Goal: Find specific page/section: Find specific page/section

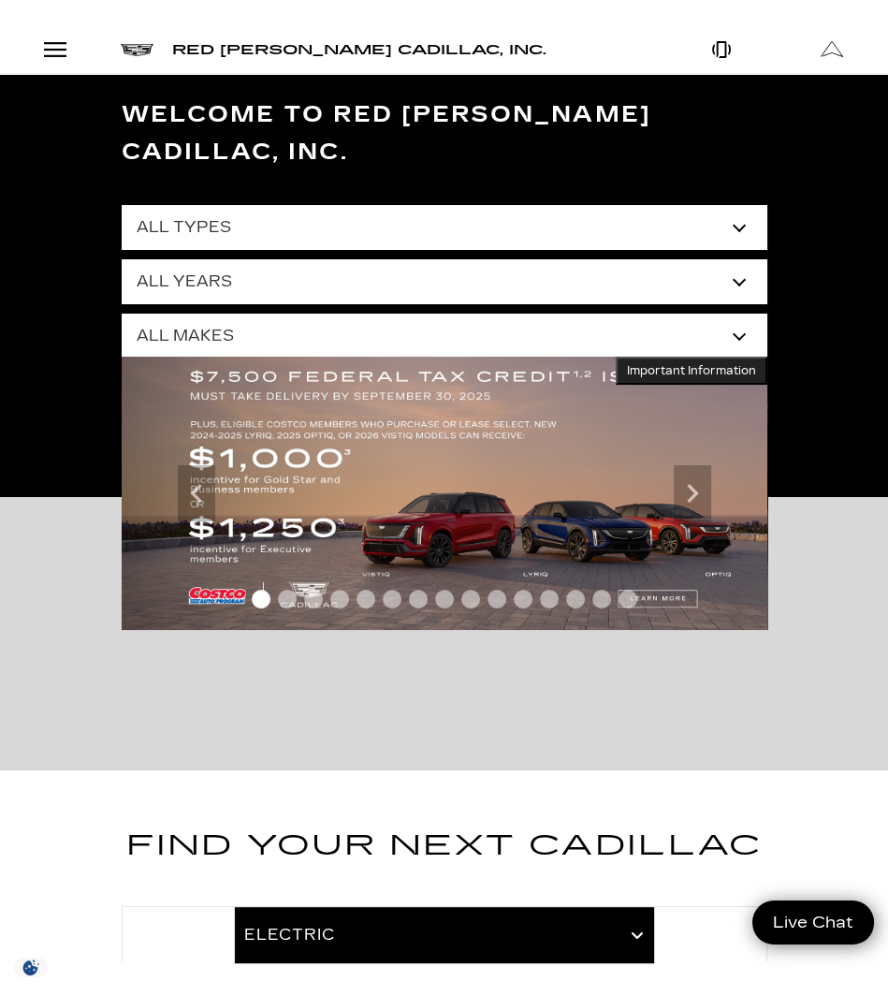
click at [49, 47] on div "Open Menu Modal" at bounding box center [55, 49] width 32 height 22
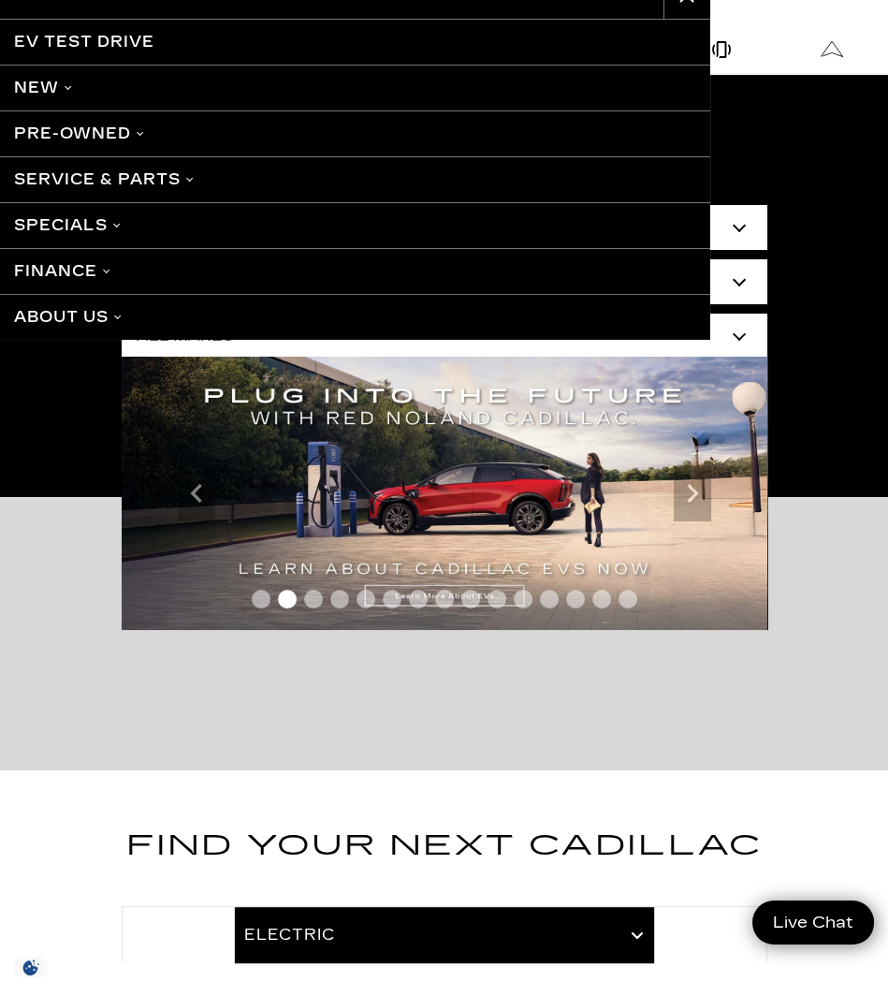
click at [67, 128] on link "Pre-Owned" at bounding box center [355, 133] width 711 height 46
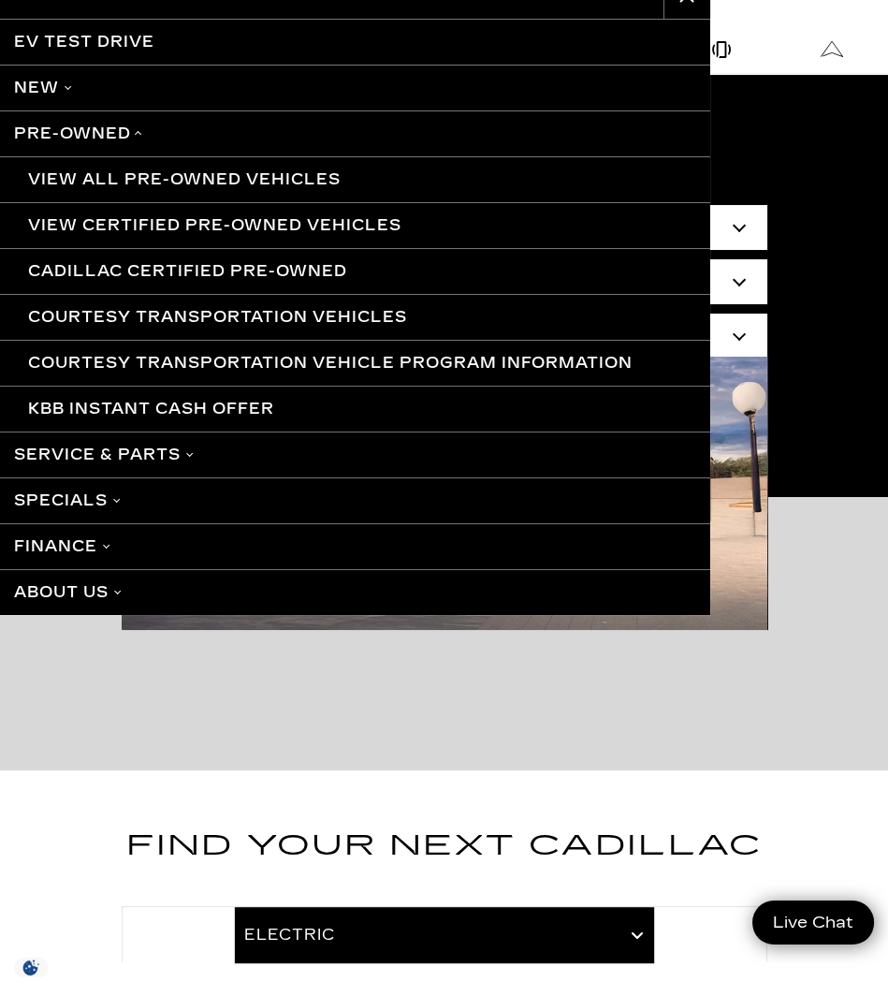
click at [86, 223] on link "View Certified Pre-Owned Vehicles" at bounding box center [355, 225] width 711 height 46
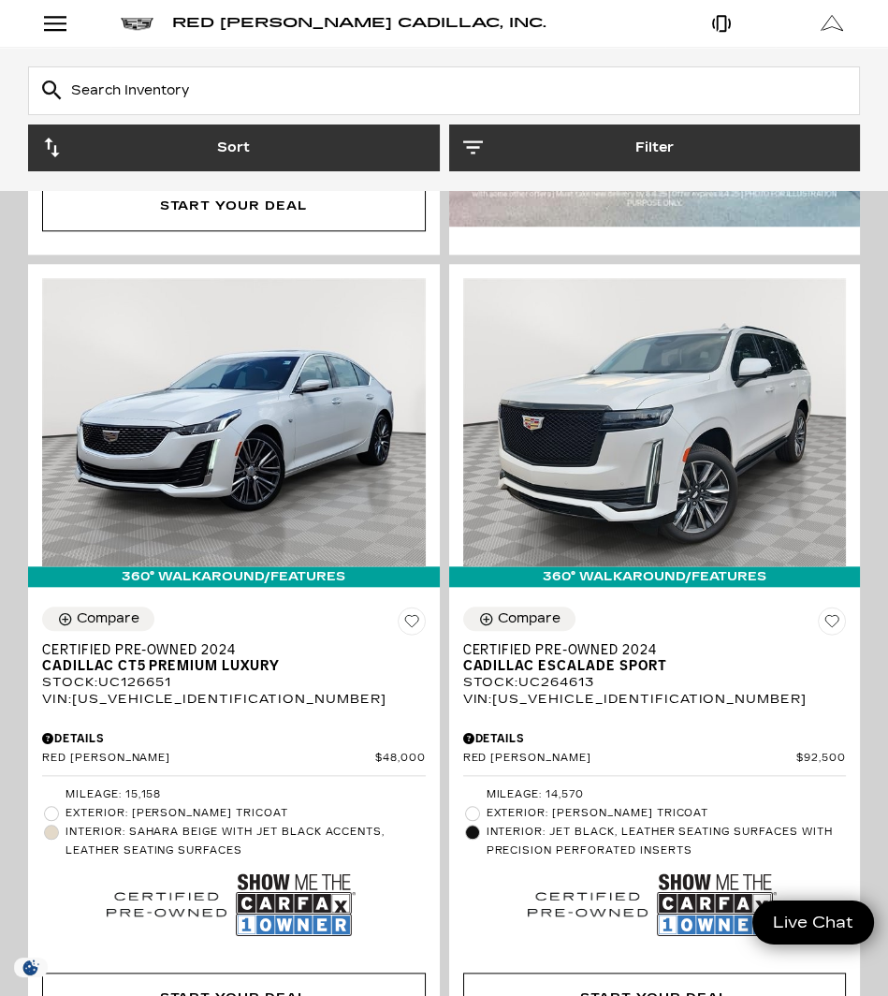
scroll to position [2107, 0]
